Goal: Find specific page/section: Find specific page/section

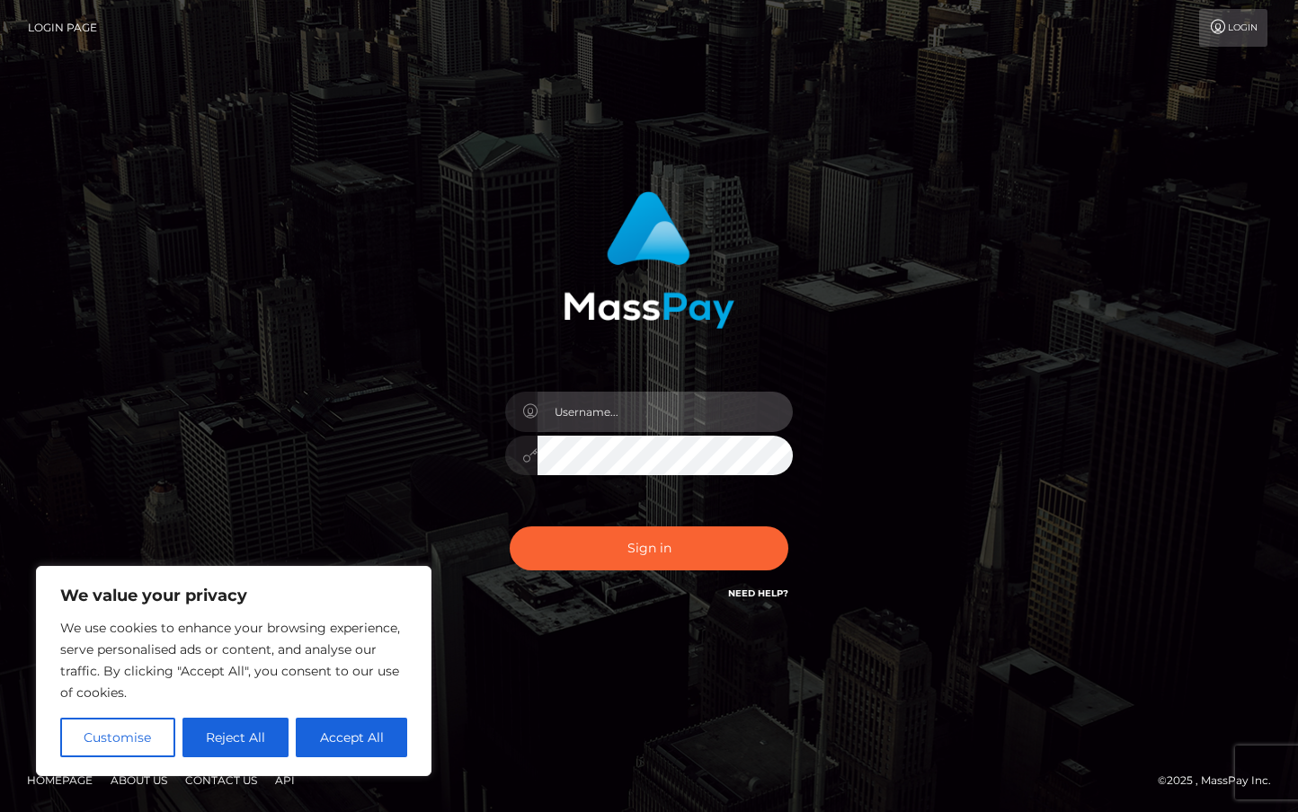
click at [572, 405] on input "text" at bounding box center [664, 412] width 255 height 40
type input "duquesne.rahm"
click at [509, 527] on button "Sign in" at bounding box center [648, 549] width 279 height 44
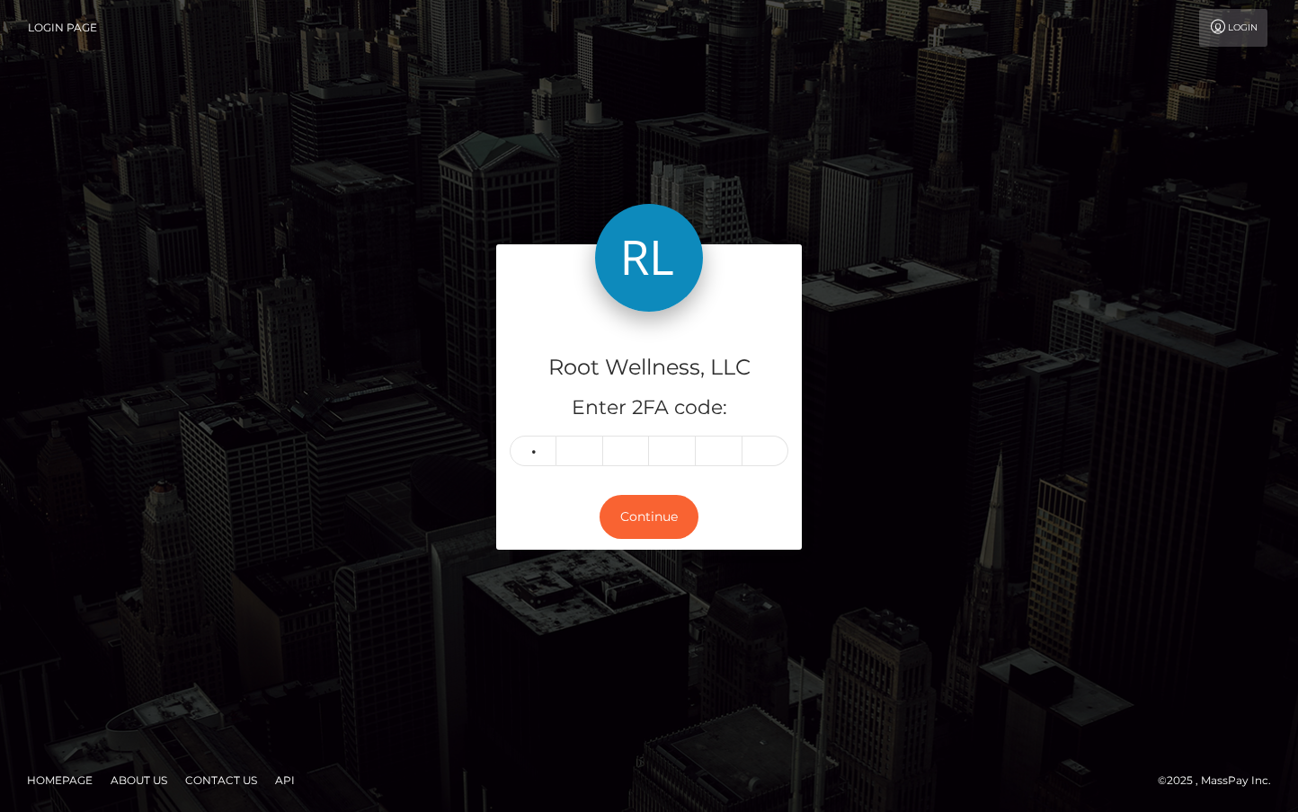
type input "3"
type input "4"
type input "9"
type input "6"
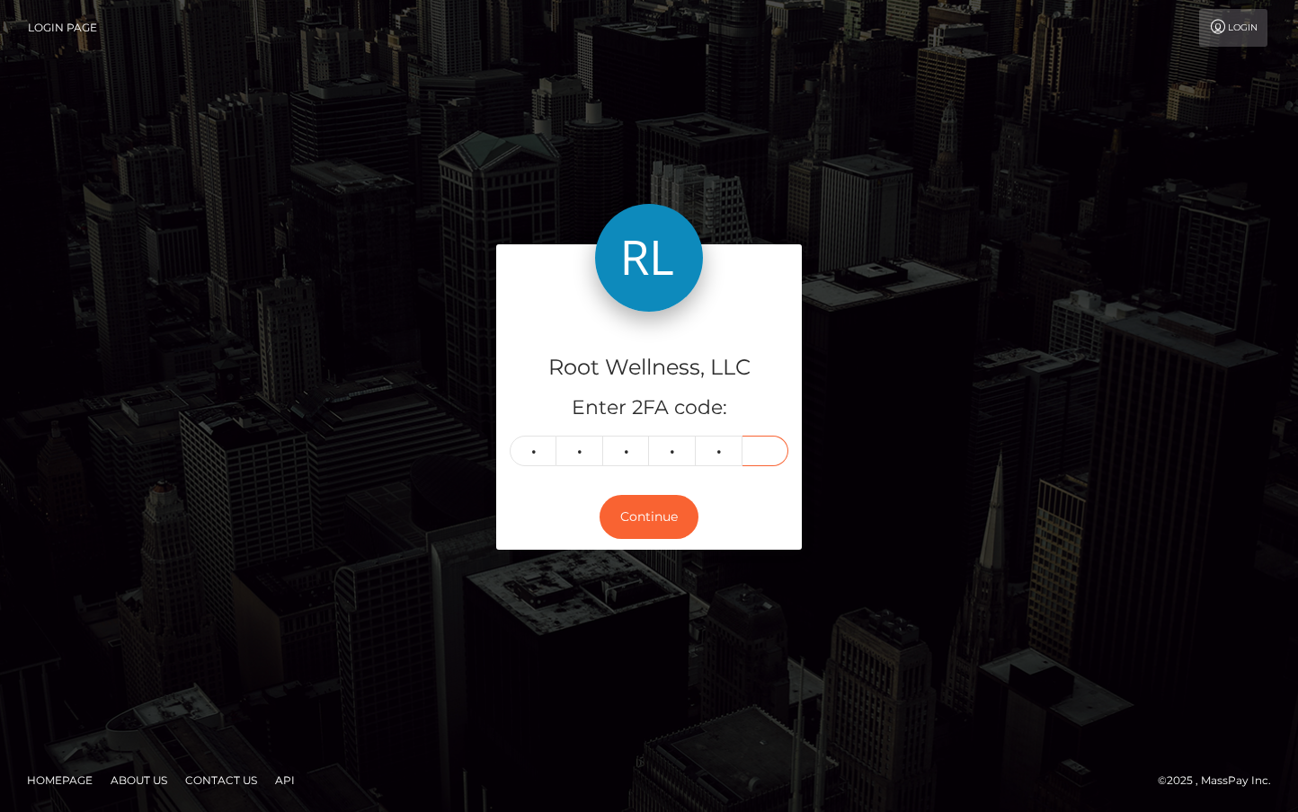
type input "3"
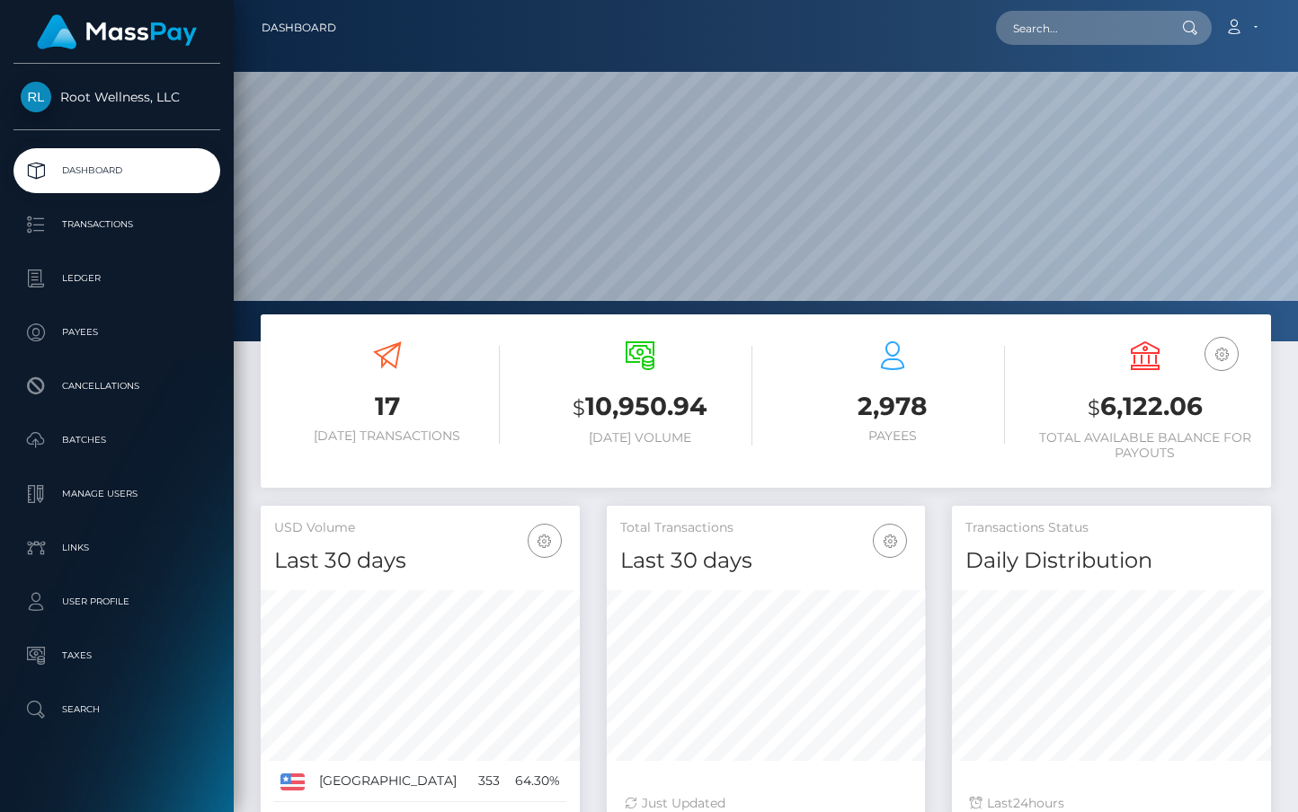
scroll to position [318, 319]
click at [1076, 28] on input "text" at bounding box center [1080, 28] width 169 height 34
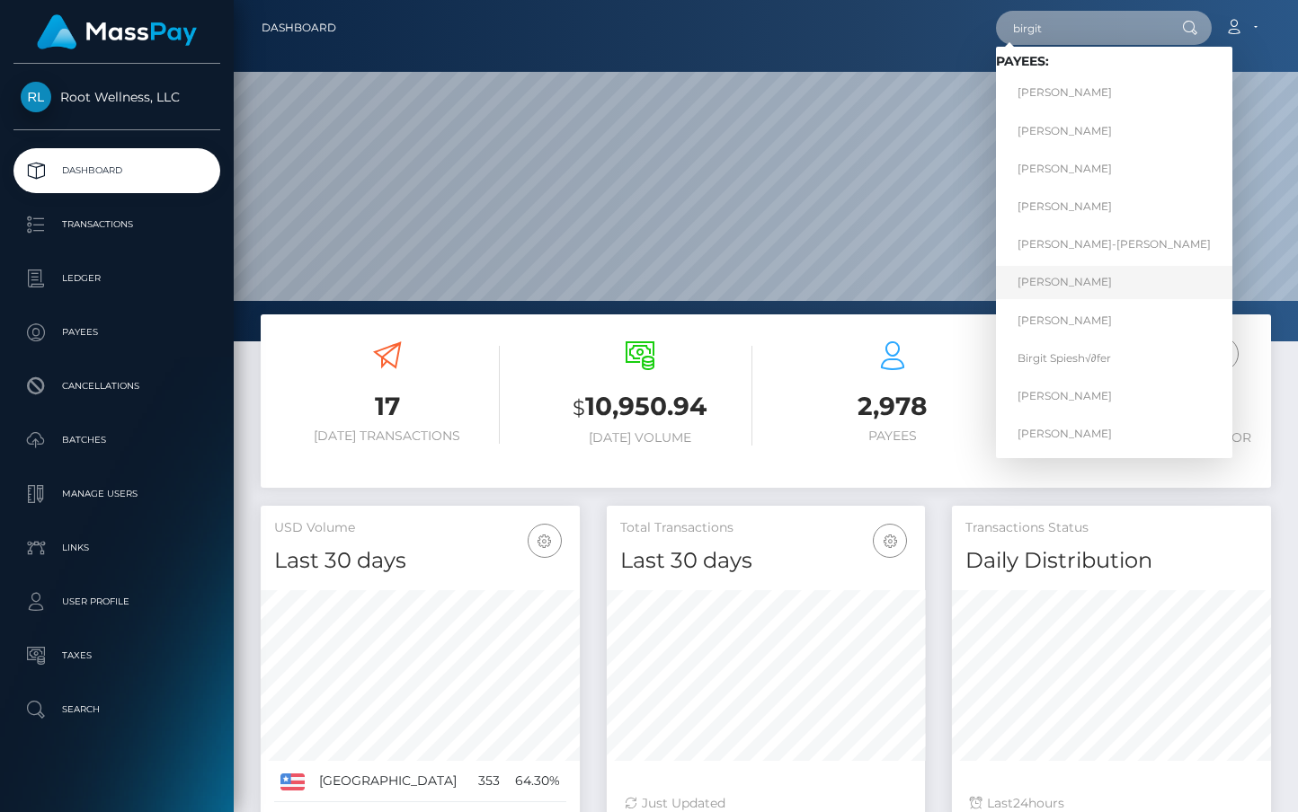
type input "birgit"
click at [1082, 279] on link "Birgit Leiser" at bounding box center [1114, 282] width 236 height 33
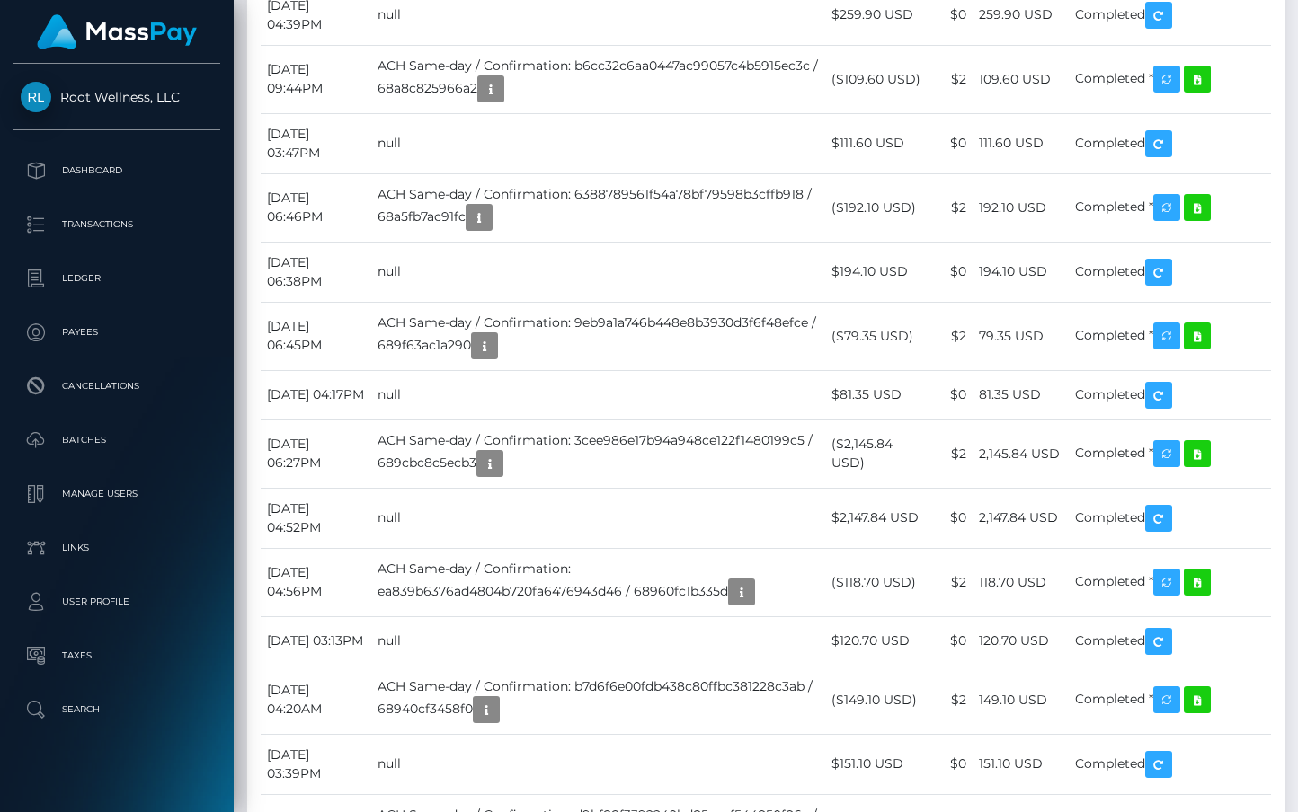
scroll to position [2077, 0]
